Goal: Task Accomplishment & Management: Manage account settings

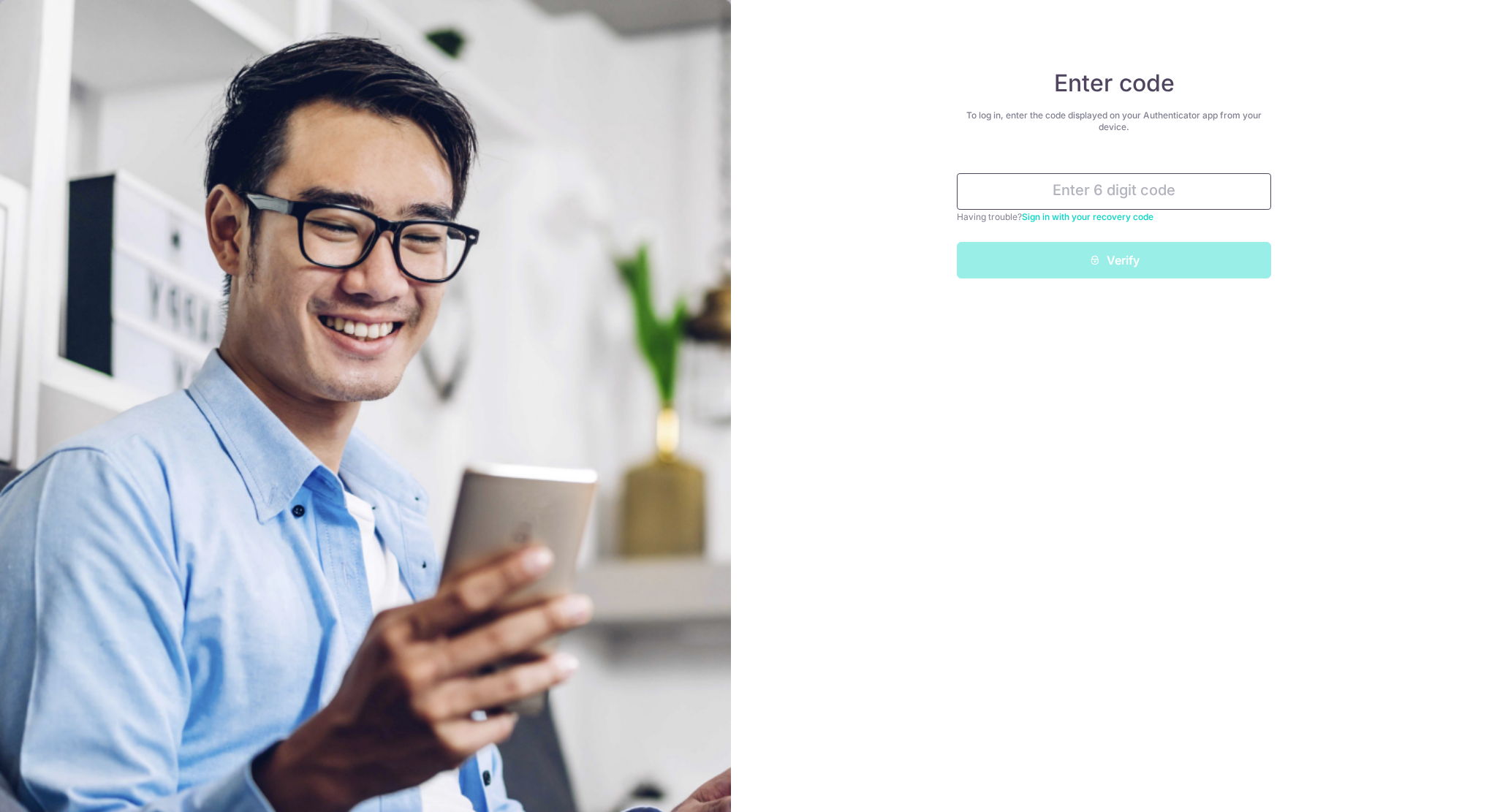
click at [1097, 187] on input "text" at bounding box center [1114, 192] width 314 height 37
type input "432939"
click at [957, 242] on button "Verify" at bounding box center [1114, 261] width 314 height 37
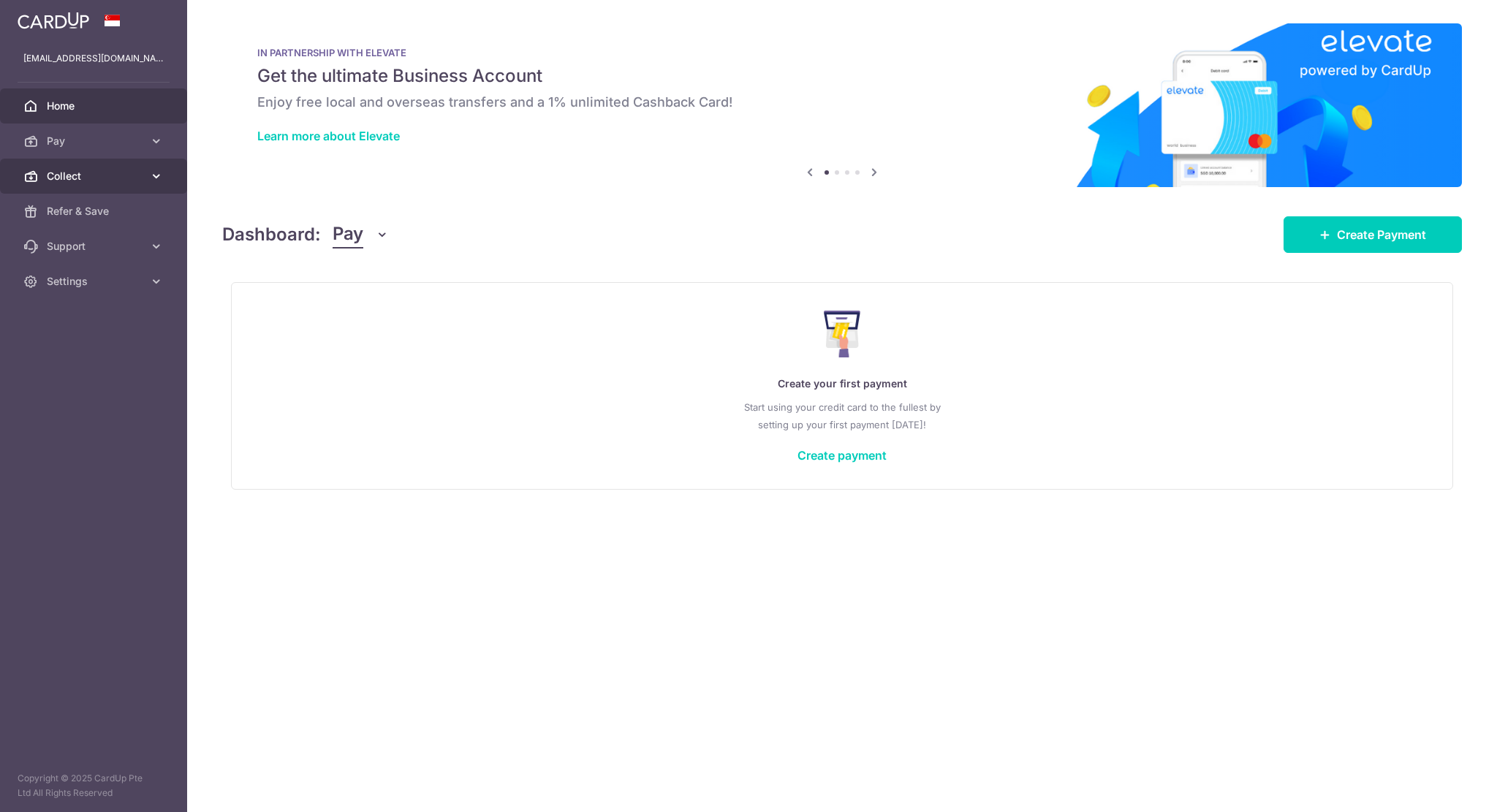
click at [94, 179] on span "Collect" at bounding box center [95, 175] width 97 height 15
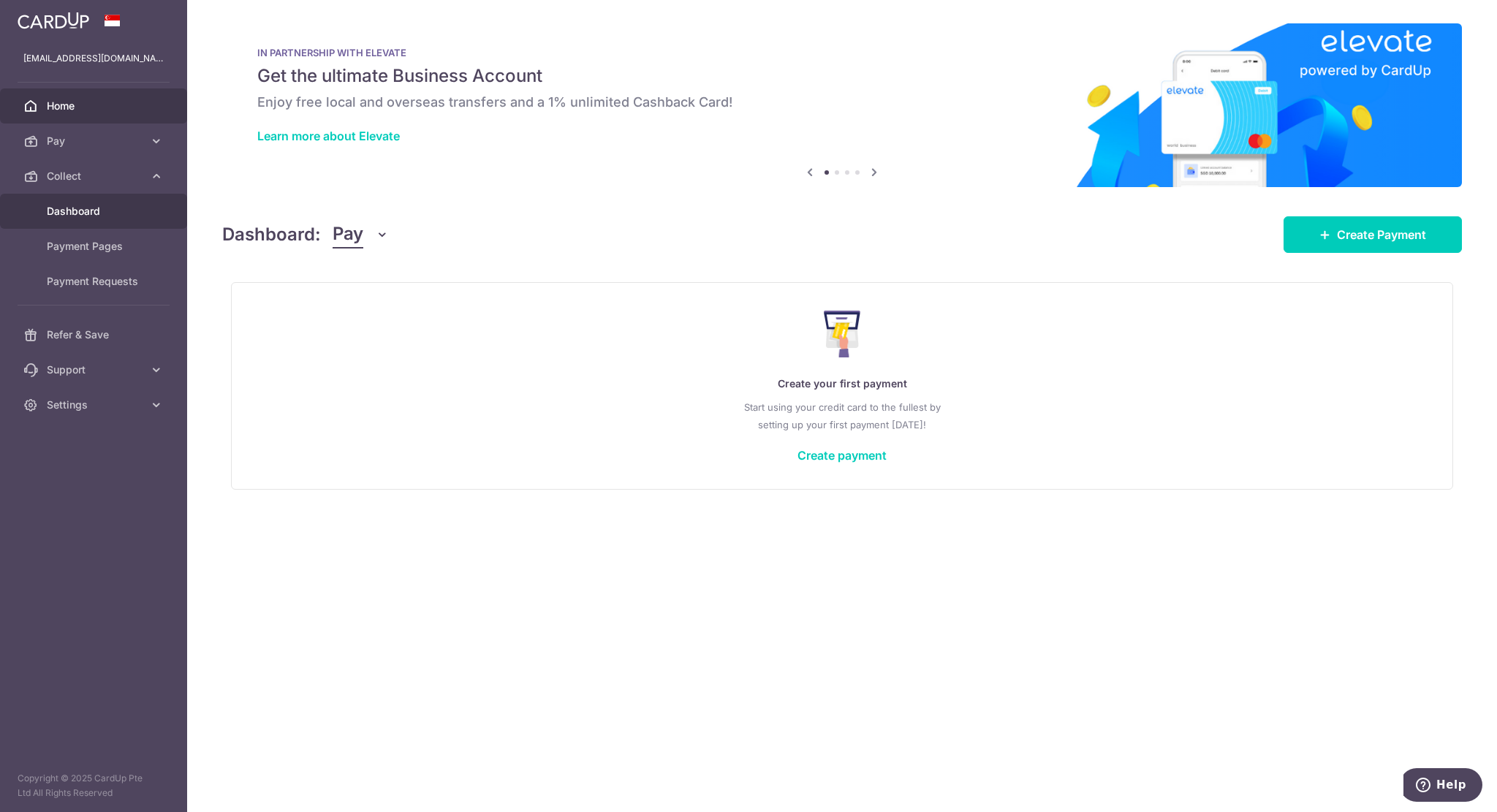
click at [91, 224] on link "Dashboard" at bounding box center [93, 211] width 187 height 35
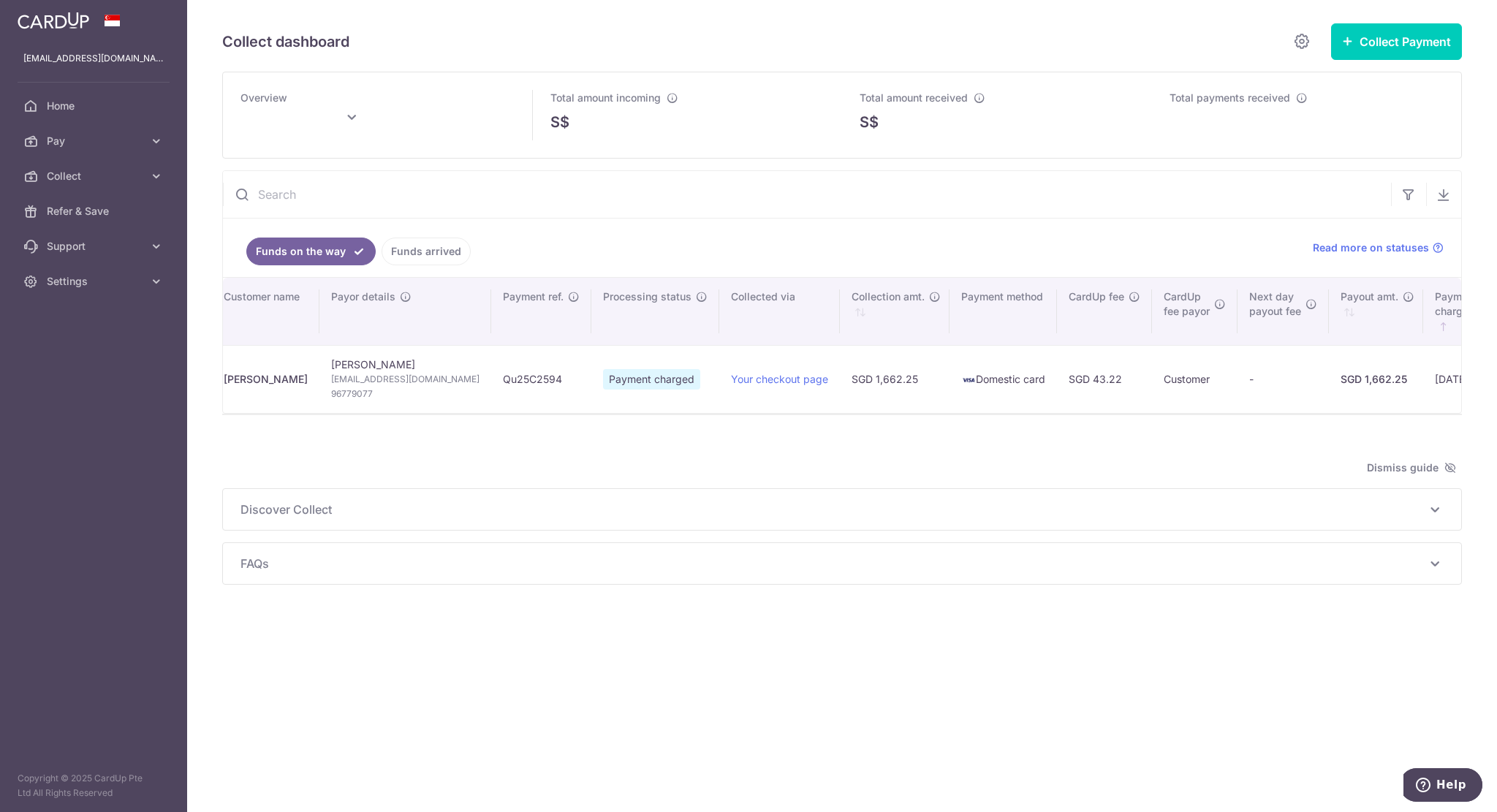
scroll to position [0, 16]
type input "[DATE]"
click at [441, 254] on link "Funds arrived" at bounding box center [427, 251] width 89 height 28
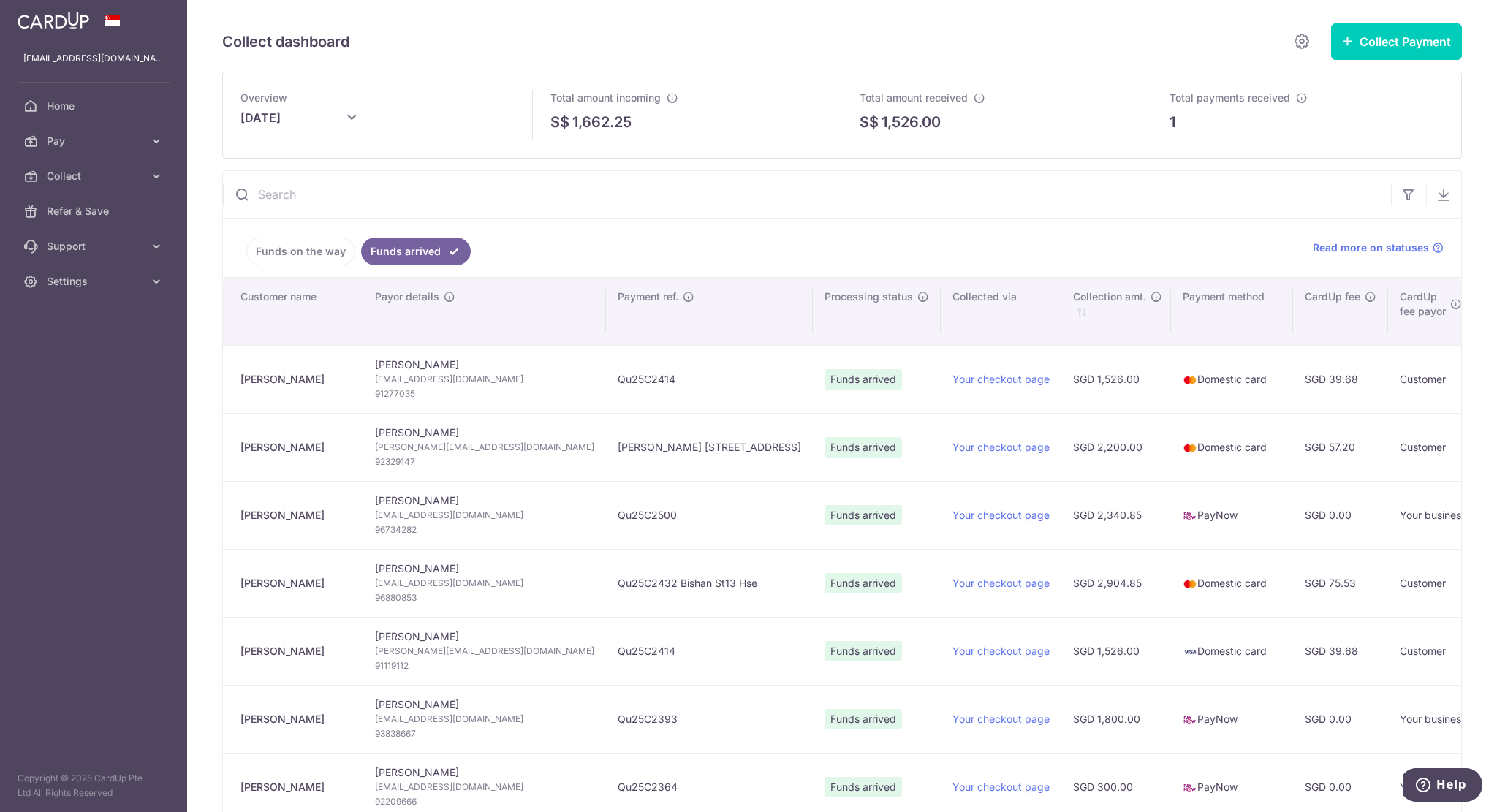
click at [274, 253] on link "Funds on the way" at bounding box center [301, 251] width 109 height 28
